Goal: Task Accomplishment & Management: Use online tool/utility

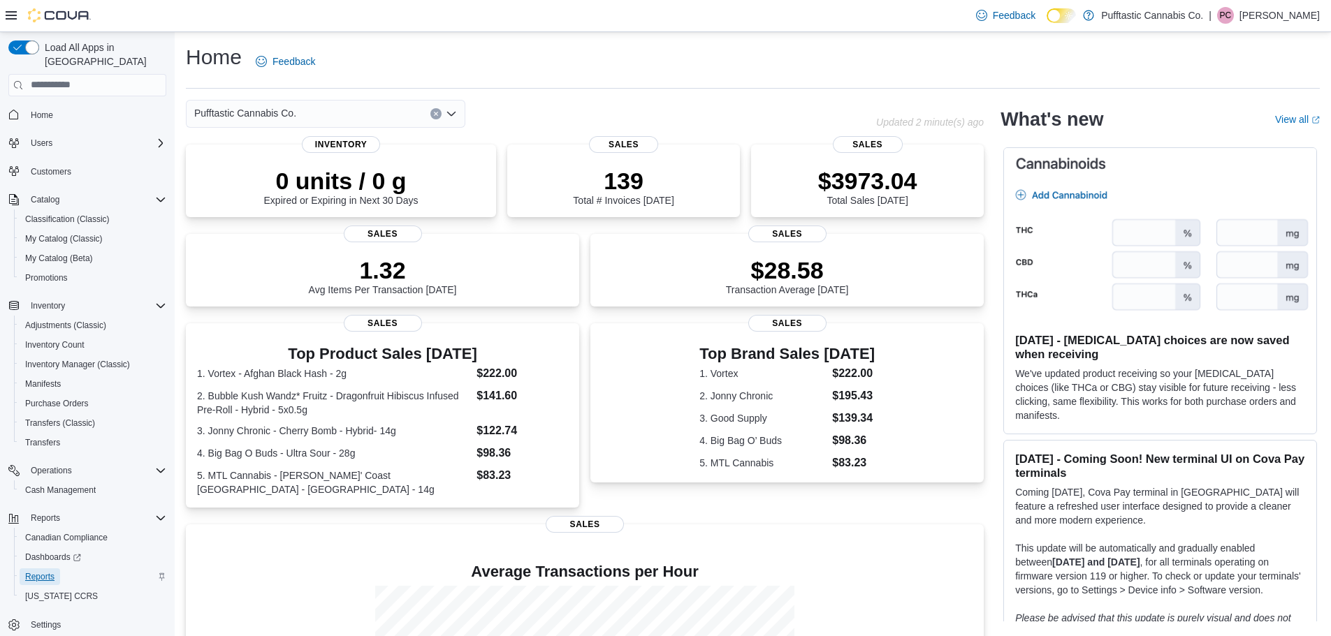
click at [34, 571] on span "Reports" at bounding box center [39, 576] width 29 height 11
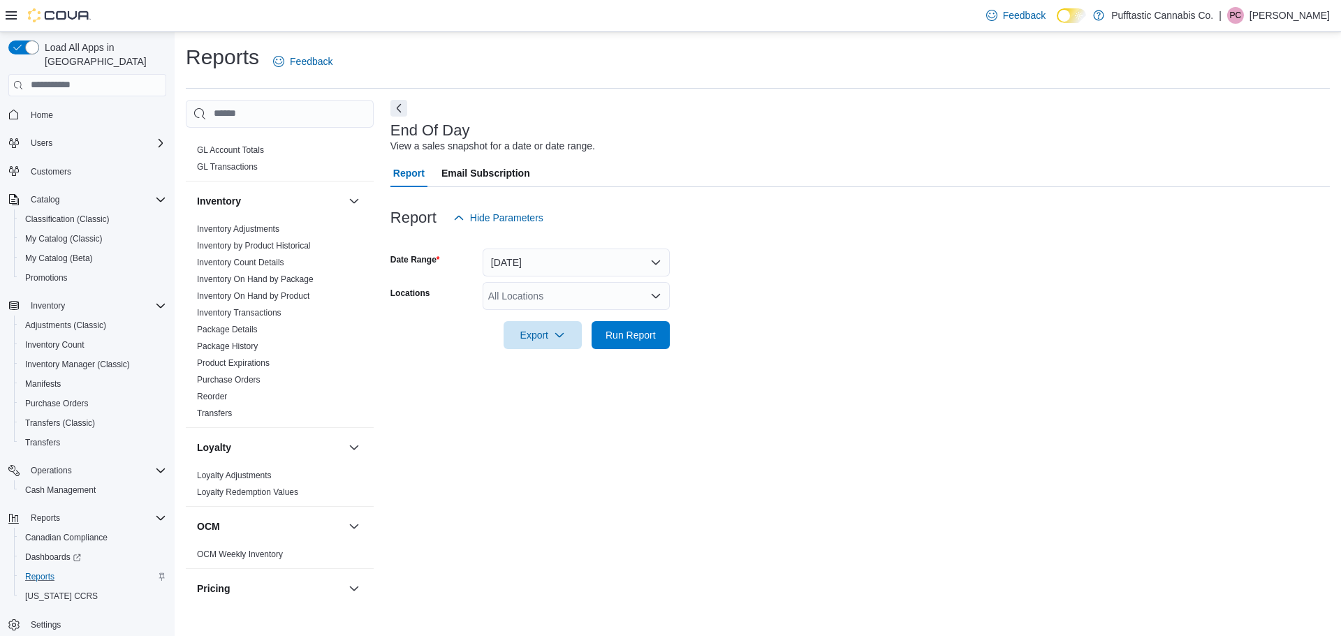
scroll to position [419, 0]
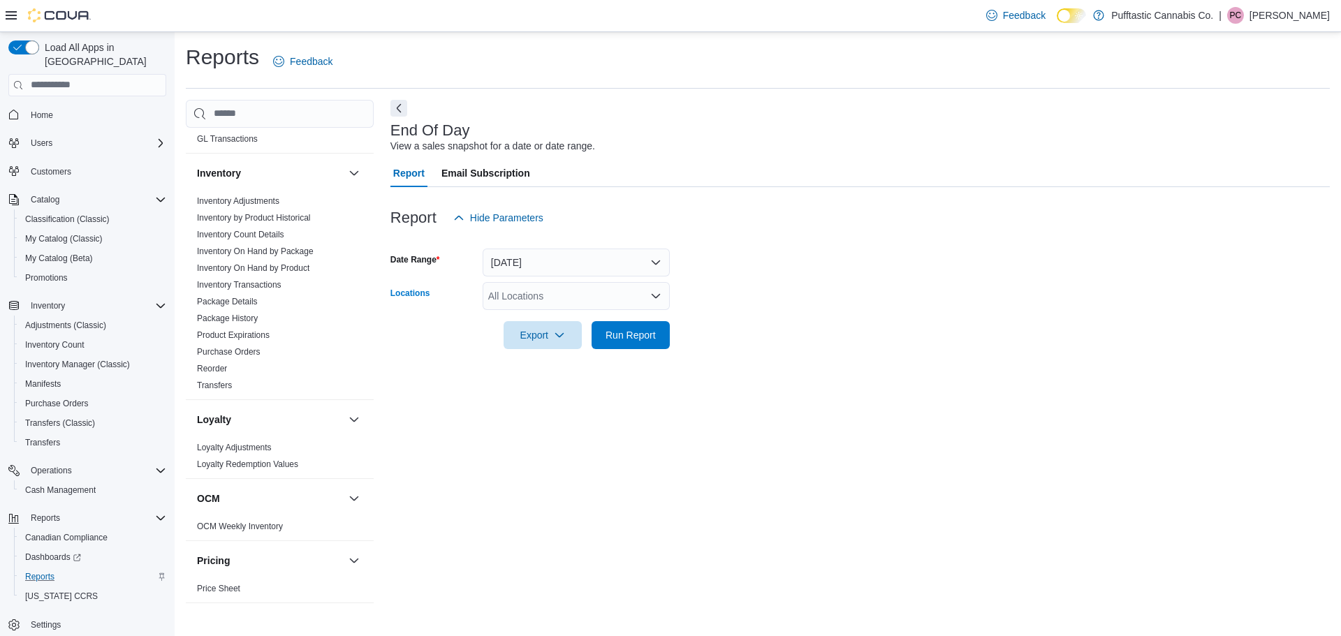
click at [656, 299] on icon "Open list of options" at bounding box center [655, 296] width 11 height 11
click at [648, 319] on div "Pufftastic Cannabis Co." at bounding box center [576, 320] width 170 height 14
click at [820, 342] on form "Date Range [DATE] Locations Pufftastic Cannabis Co. Combo box. Selected. Puffta…" at bounding box center [859, 290] width 939 height 117
click at [572, 331] on span "Export" at bounding box center [542, 335] width 61 height 28
click at [558, 389] on span "Export to Pdf" at bounding box center [544, 391] width 63 height 11
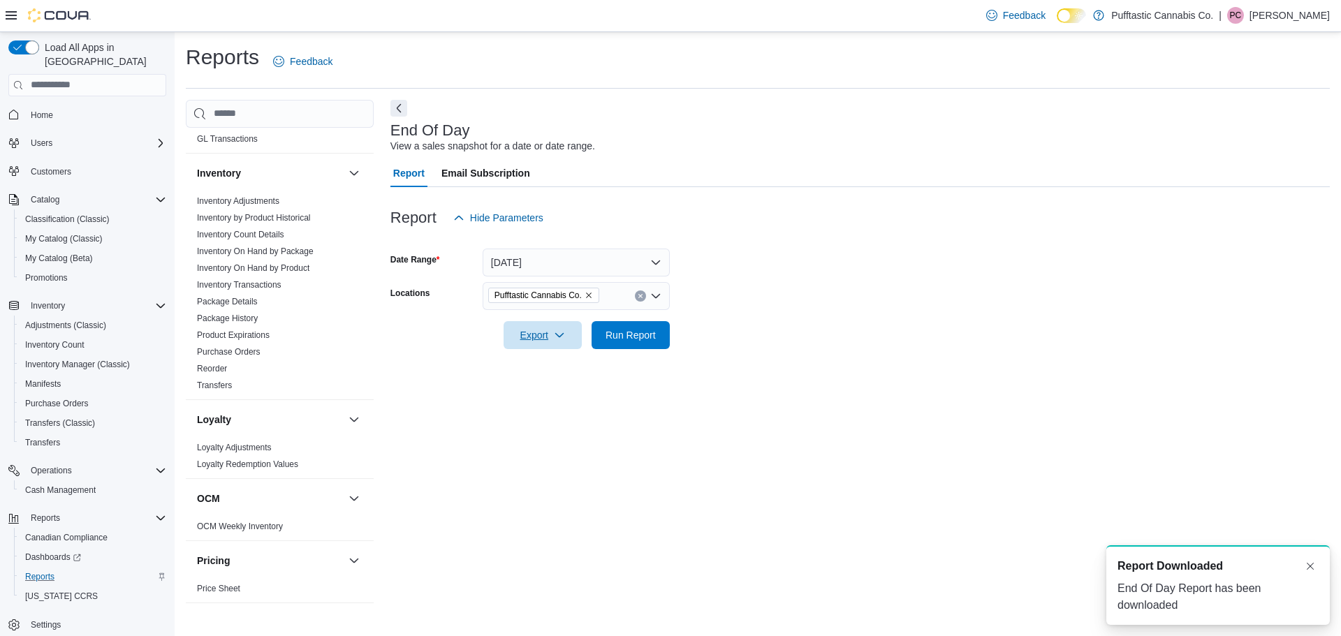
scroll to position [0, 0]
